Goal: Information Seeking & Learning: Learn about a topic

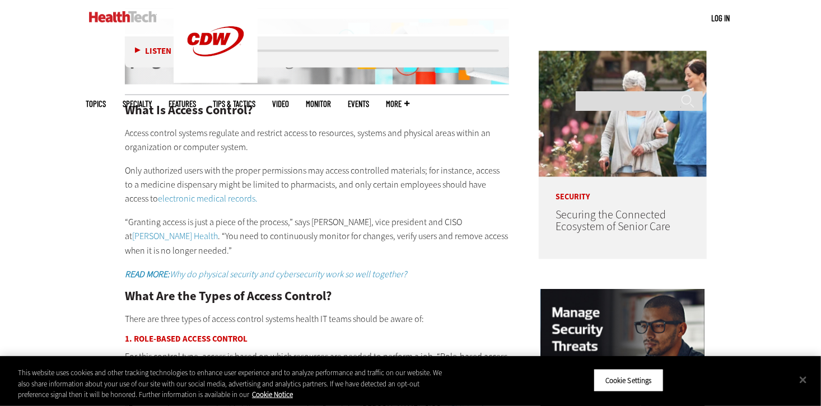
drag, startPoint x: 243, startPoint y: 132, endPoint x: 239, endPoint y: 141, distance: 10.0
click at [239, 141] on div "What Is Access Control? Access control systems regulate and restrict access to …" at bounding box center [317, 409] width 384 height 610
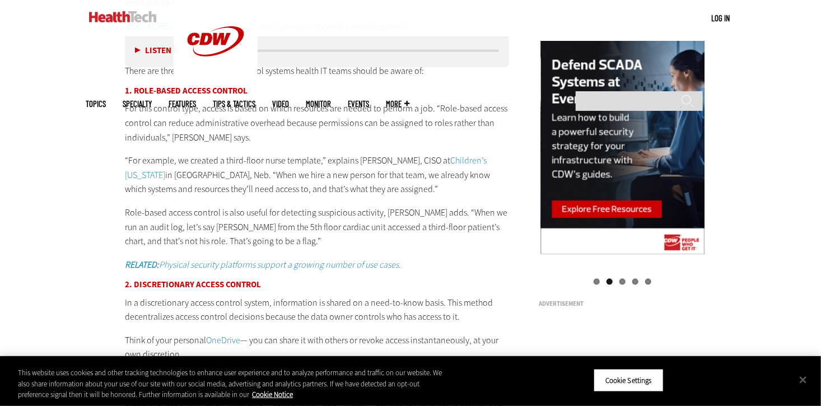
scroll to position [1064, 0]
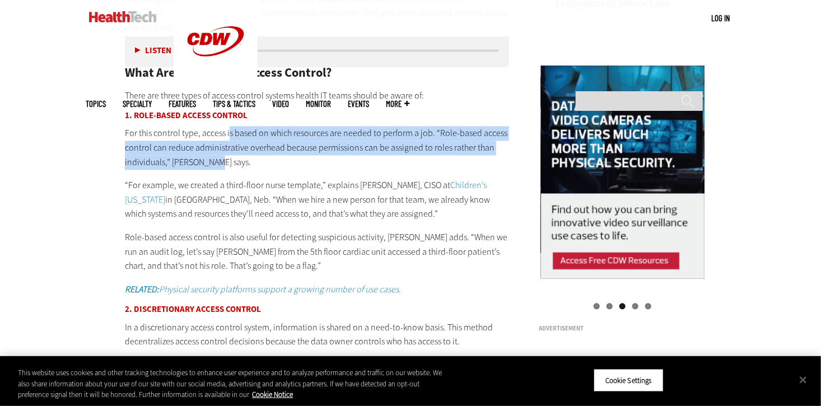
drag, startPoint x: 228, startPoint y: 120, endPoint x: 244, endPoint y: 142, distance: 26.9
click at [244, 142] on p "For this control type, access is based on which resources are needed to perform…" at bounding box center [317, 147] width 384 height 43
drag, startPoint x: 244, startPoint y: 142, endPoint x: 194, endPoint y: 139, distance: 49.9
click at [194, 139] on p "For this control type, access is based on which resources are needed to perform…" at bounding box center [317, 147] width 384 height 43
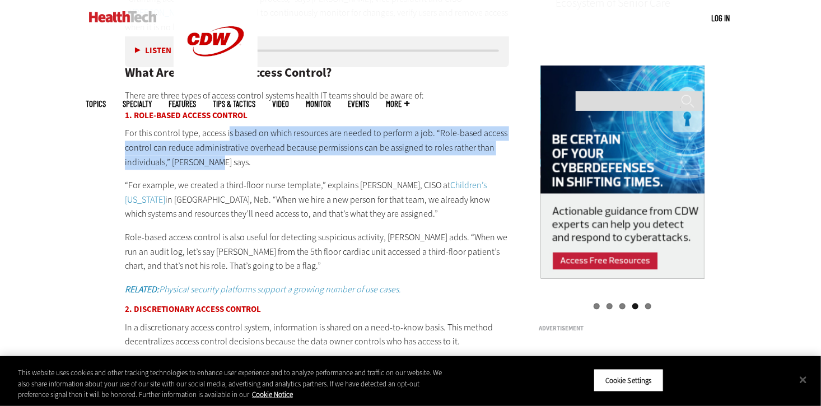
click at [197, 135] on p "For this control type, access is based on which resources are needed to perform…" at bounding box center [317, 147] width 384 height 43
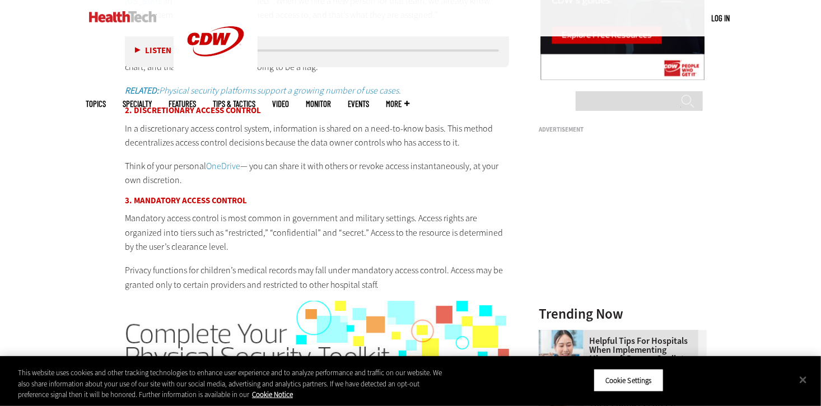
scroll to position [1288, 0]
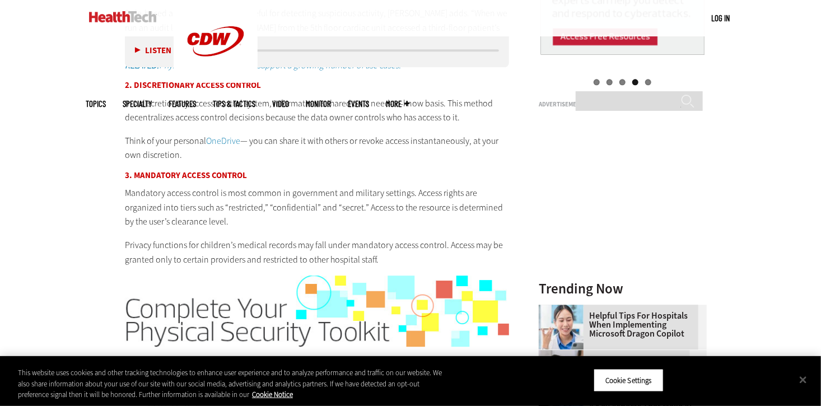
click at [323, 134] on p "Think of your personal OneDrive — you can share it with others or revoke access…" at bounding box center [317, 148] width 384 height 29
click at [277, 134] on p "Think of your personal OneDrive — you can share it with others or revoke access…" at bounding box center [317, 148] width 384 height 29
drag, startPoint x: 277, startPoint y: 127, endPoint x: 343, endPoint y: 146, distance: 69.1
click at [343, 146] on p "Think of your personal OneDrive — you can share it with others or revoke access…" at bounding box center [317, 148] width 384 height 29
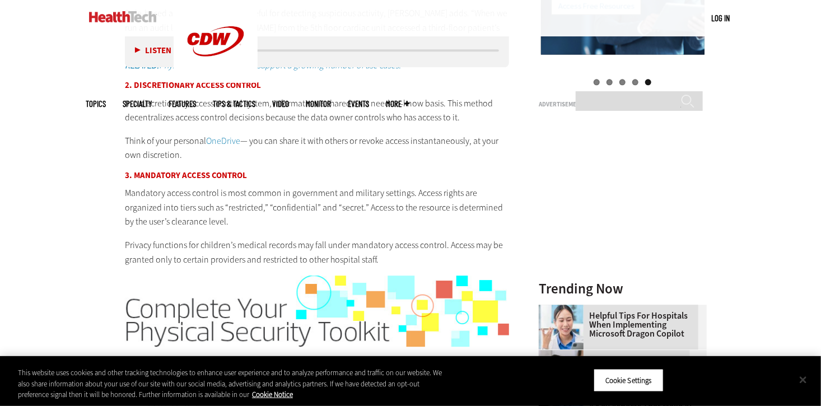
drag, startPoint x: 802, startPoint y: 380, endPoint x: 779, endPoint y: 377, distance: 23.2
click at [802, 380] on button "Close" at bounding box center [803, 379] width 25 height 25
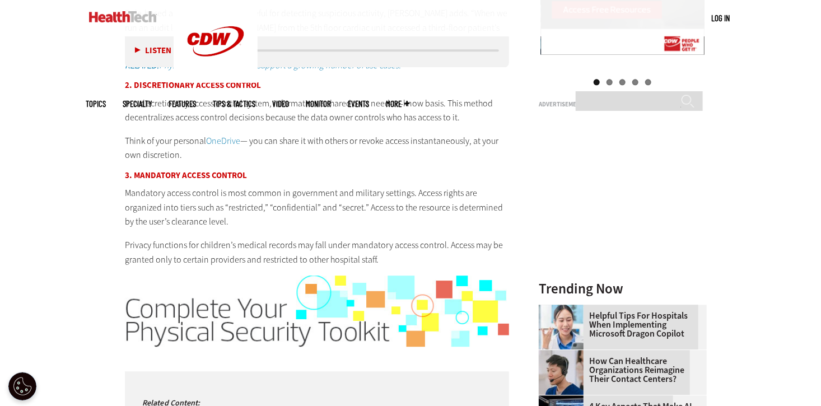
drag, startPoint x: 90, startPoint y: 131, endPoint x: 83, endPoint y: 151, distance: 20.7
click at [618, 91] on input "Search" at bounding box center [639, 101] width 127 height 20
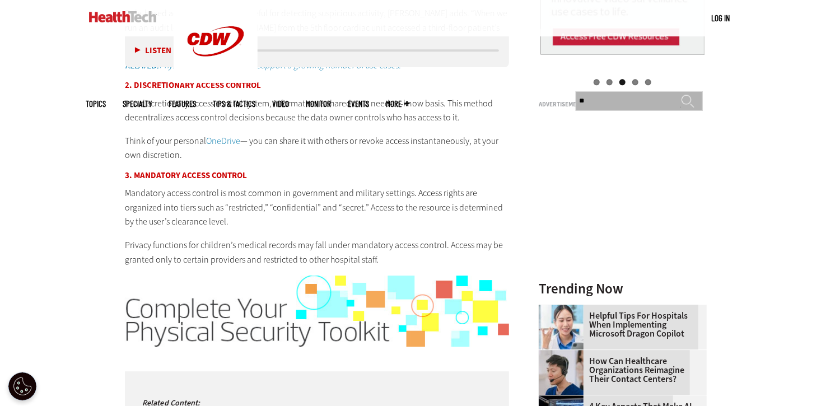
type input "*"
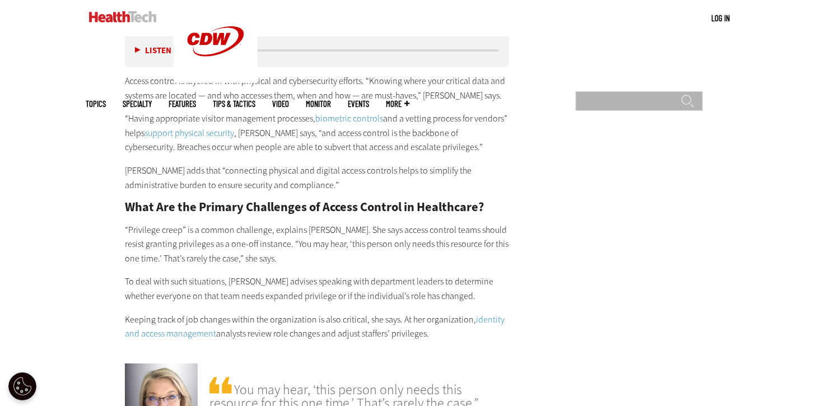
scroll to position [1848, 0]
